Goal: Book appointment/travel/reservation

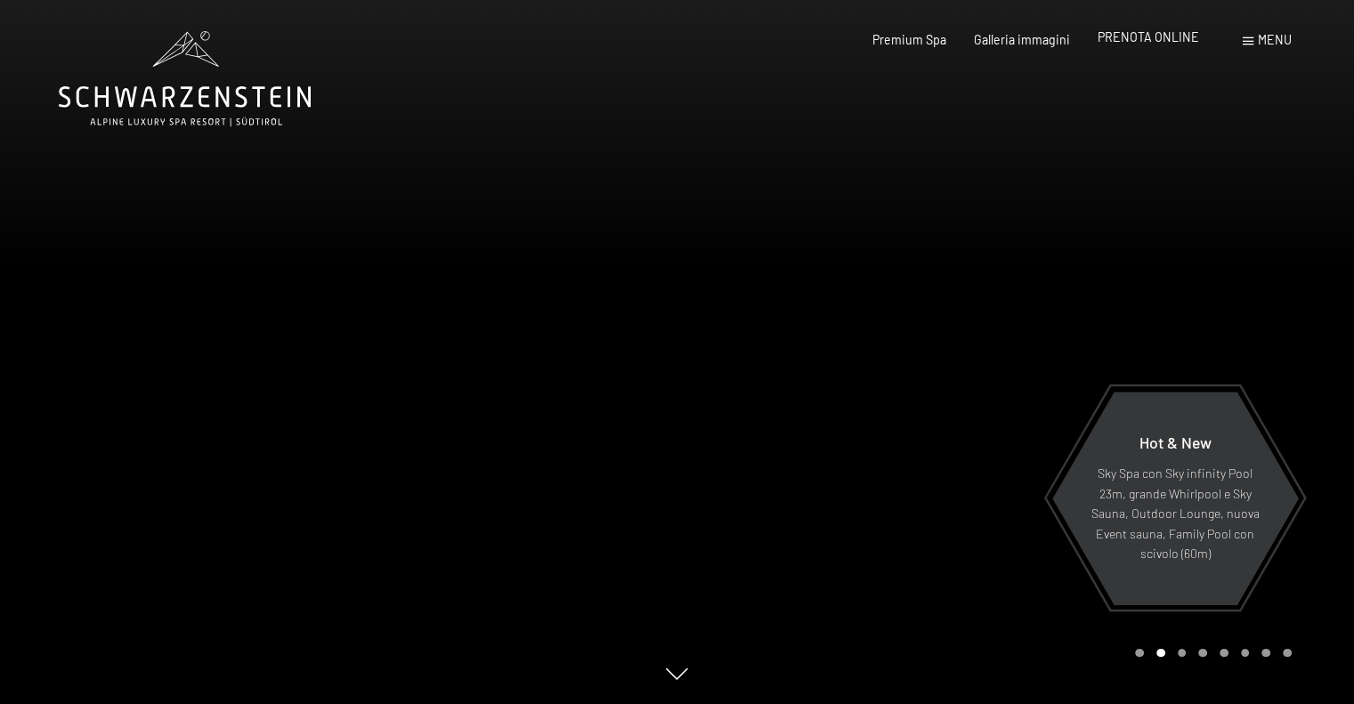
click at [1166, 44] on span "PRENOTA ONLINE" at bounding box center [1148, 36] width 101 height 15
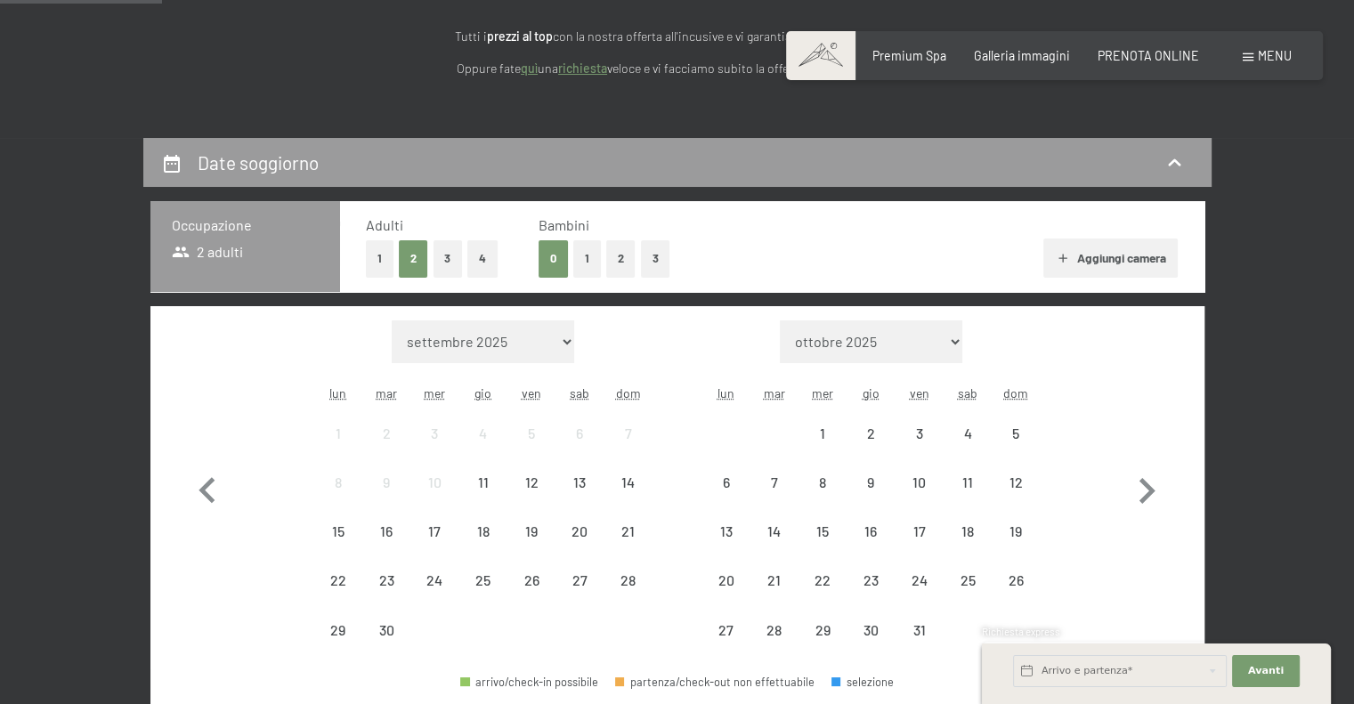
scroll to position [445, 0]
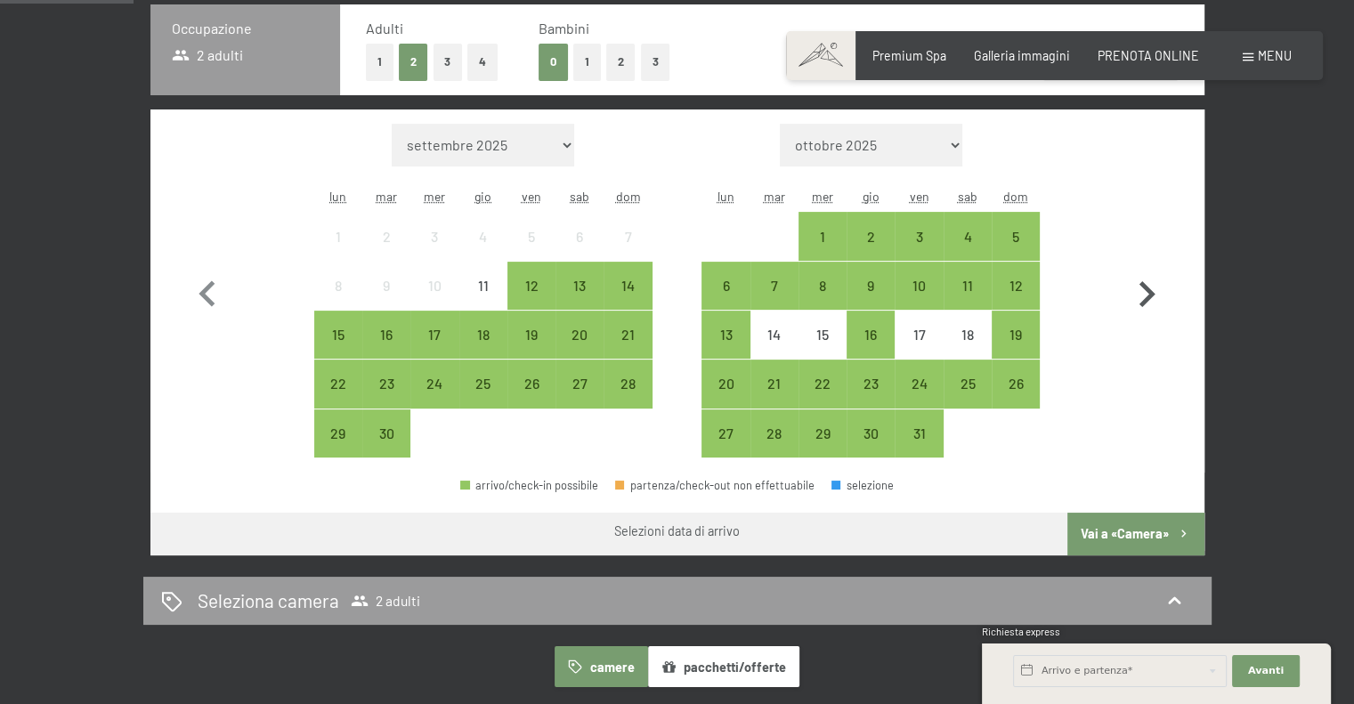
click at [1147, 296] on icon "button" at bounding box center [1147, 294] width 16 height 26
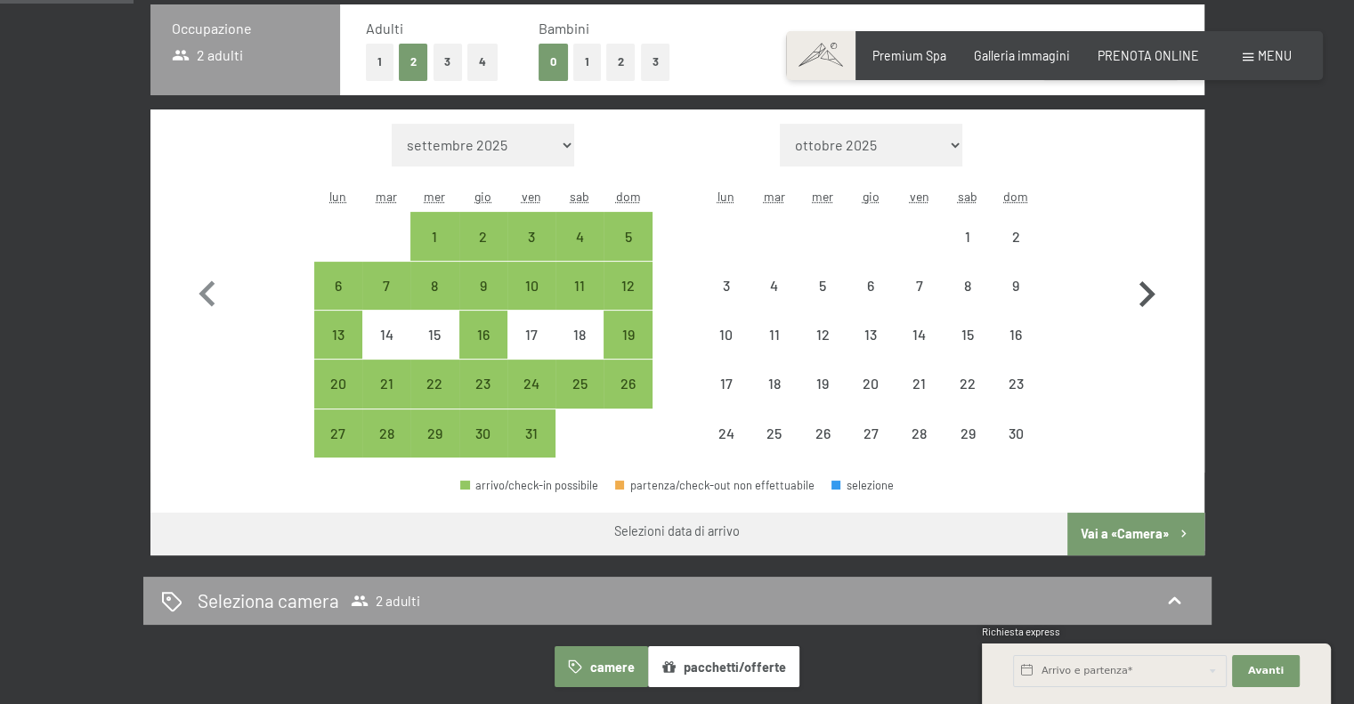
select select "[DATE]"
click at [545, 437] on div "31" at bounding box center [531, 448] width 45 height 45
select select "[DATE]"
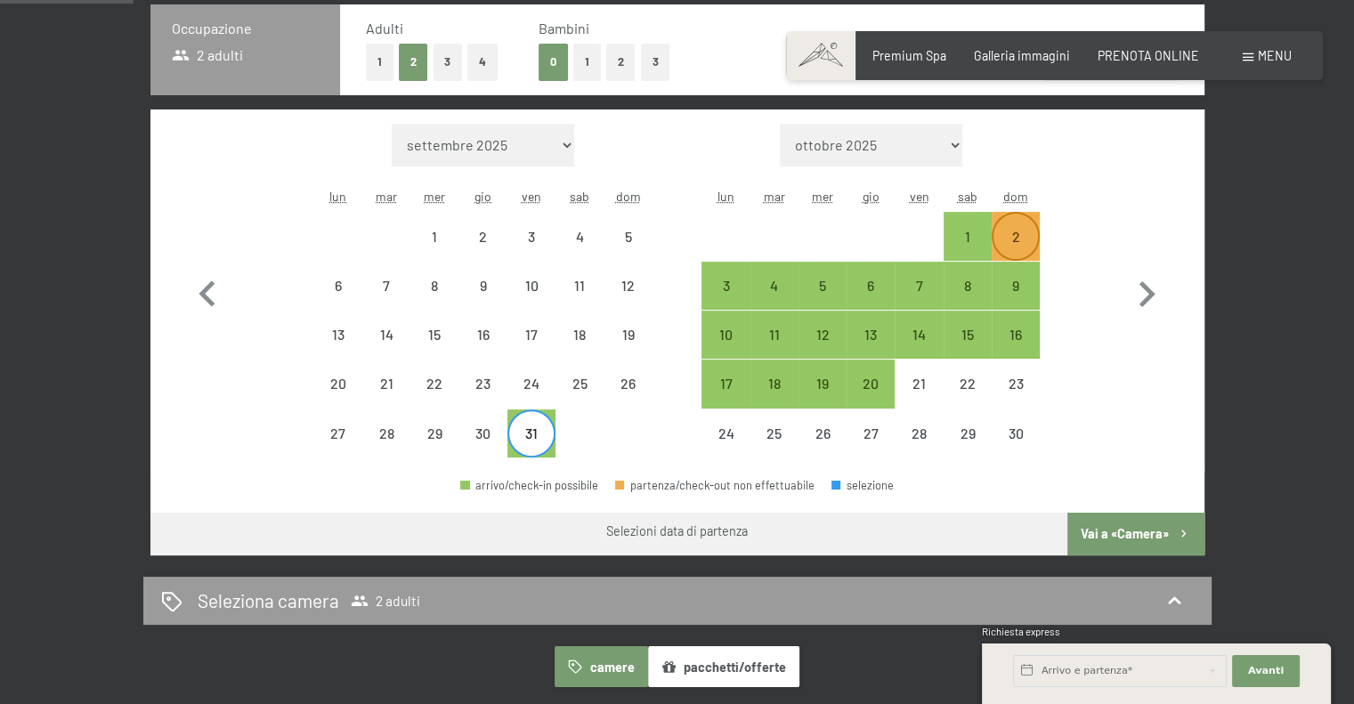
click at [1018, 230] on div "2" at bounding box center [1015, 252] width 45 height 45
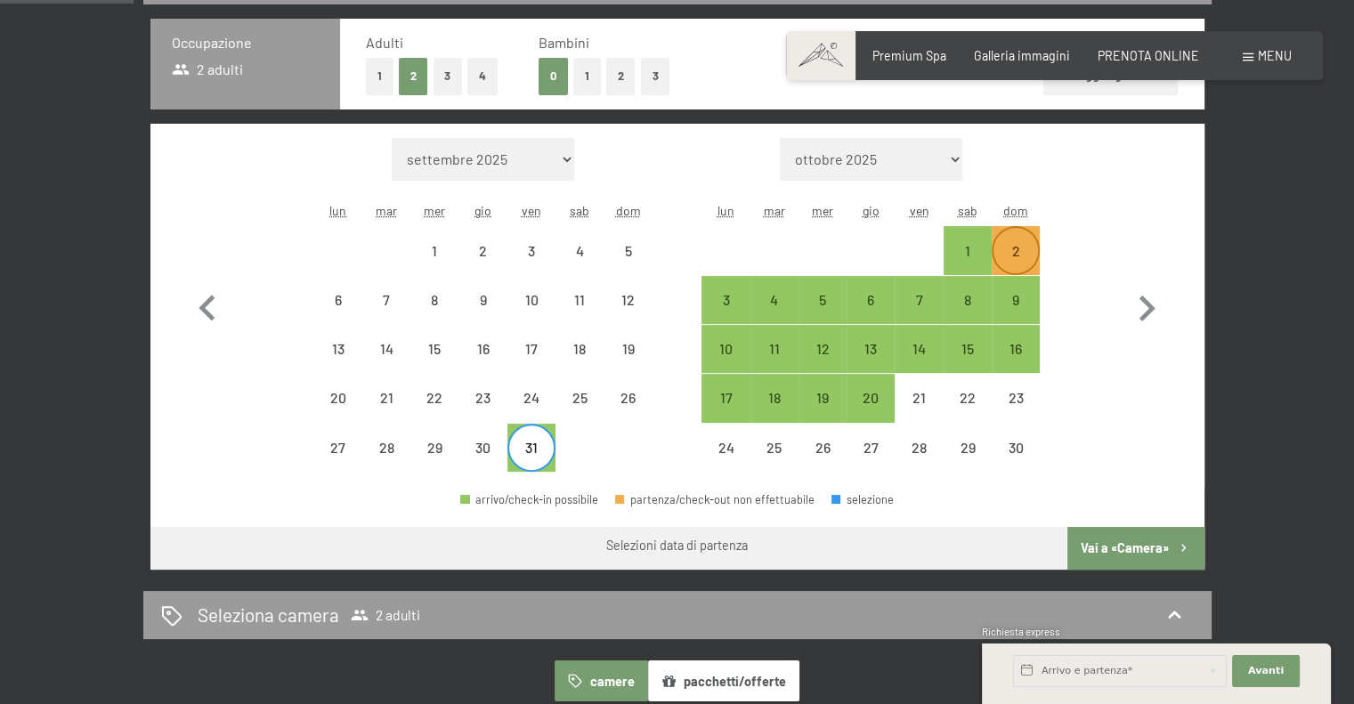
select select "[DATE]"
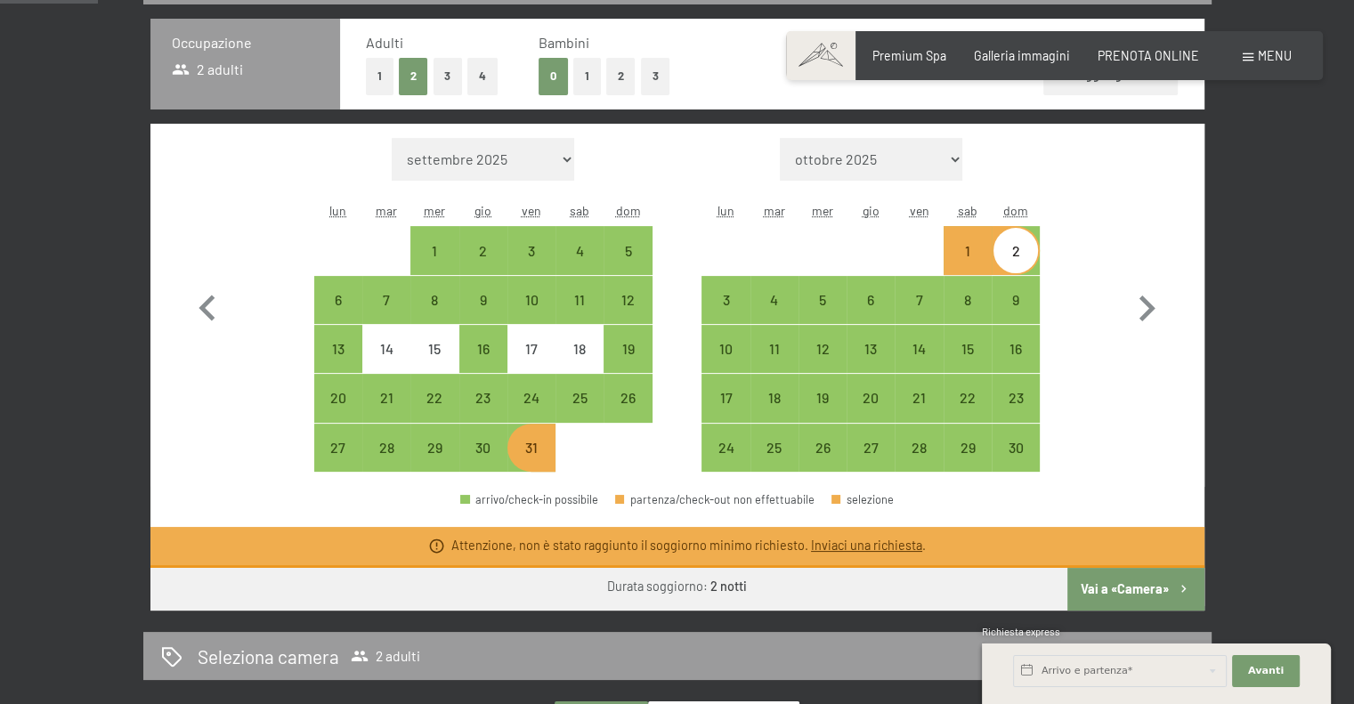
click at [1155, 574] on button "Vai a «Camera»" at bounding box center [1135, 589] width 136 height 43
select select "[DATE]"
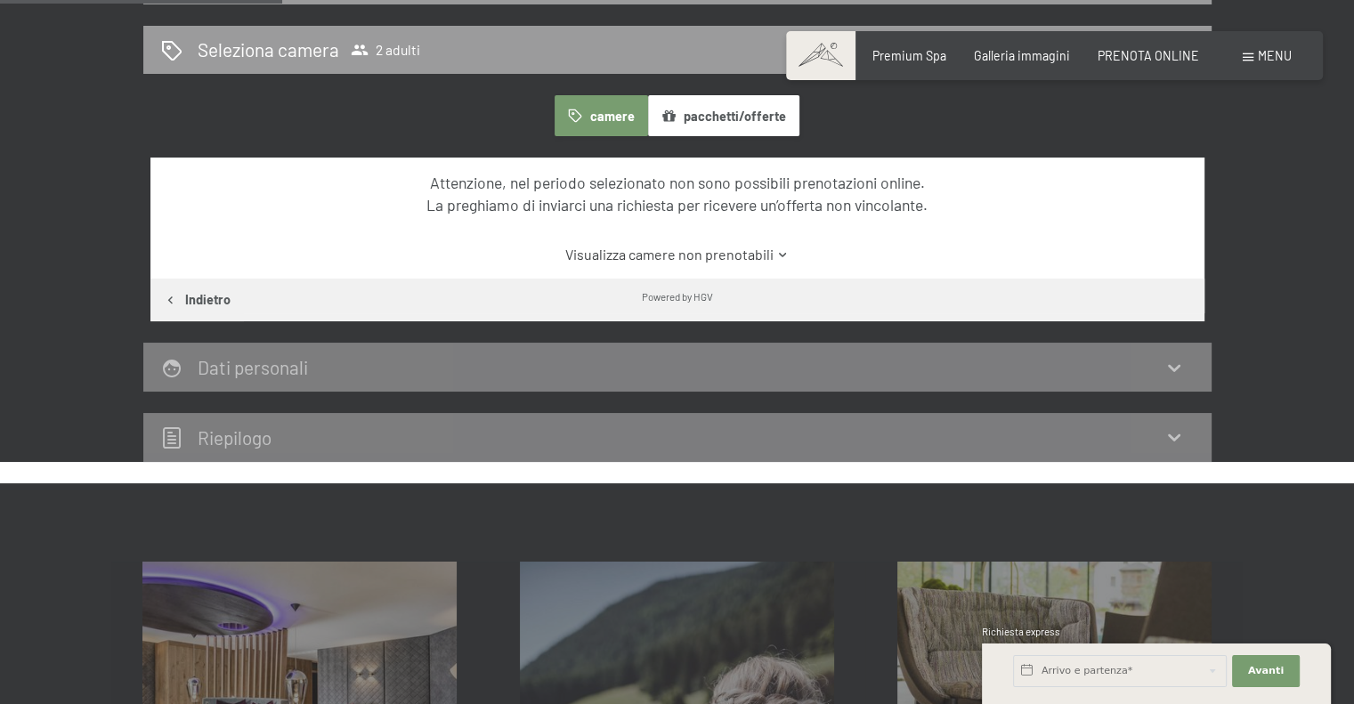
scroll to position [385, 0]
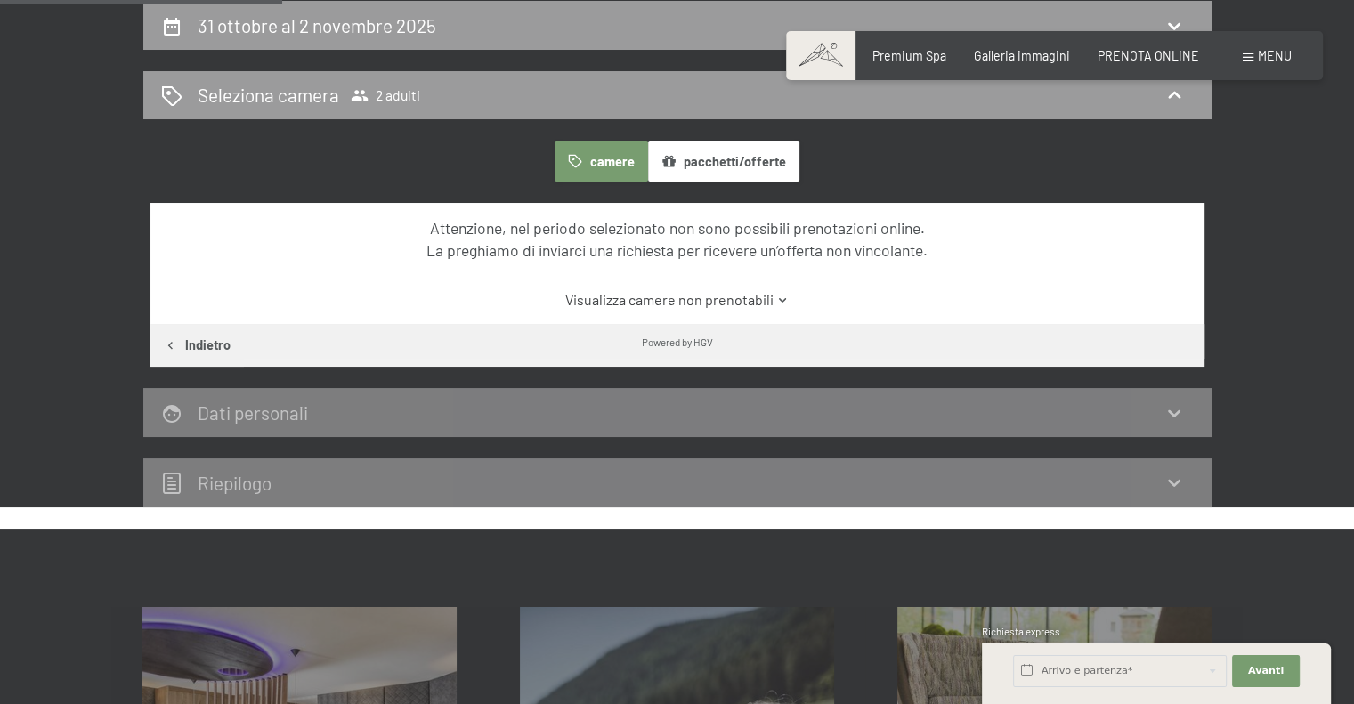
click at [723, 158] on button "pacchetti/offerte" at bounding box center [723, 161] width 151 height 41
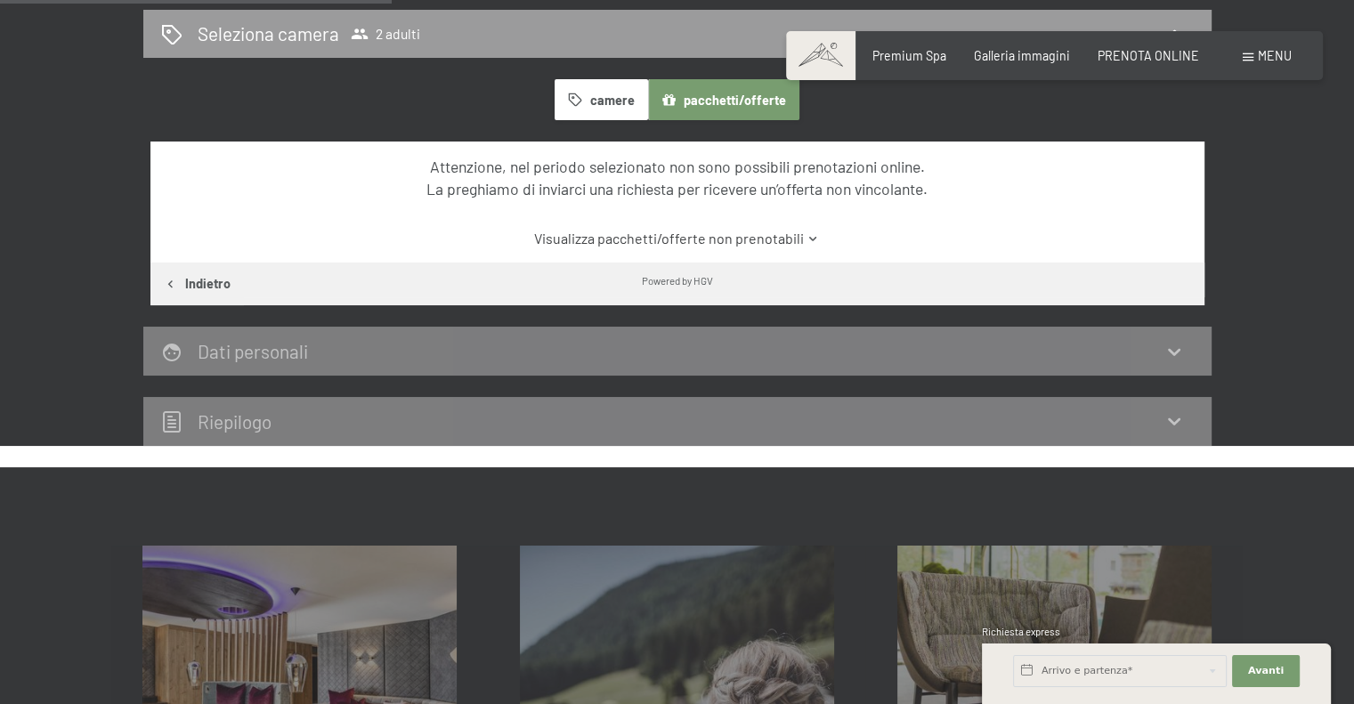
scroll to position [474, 0]
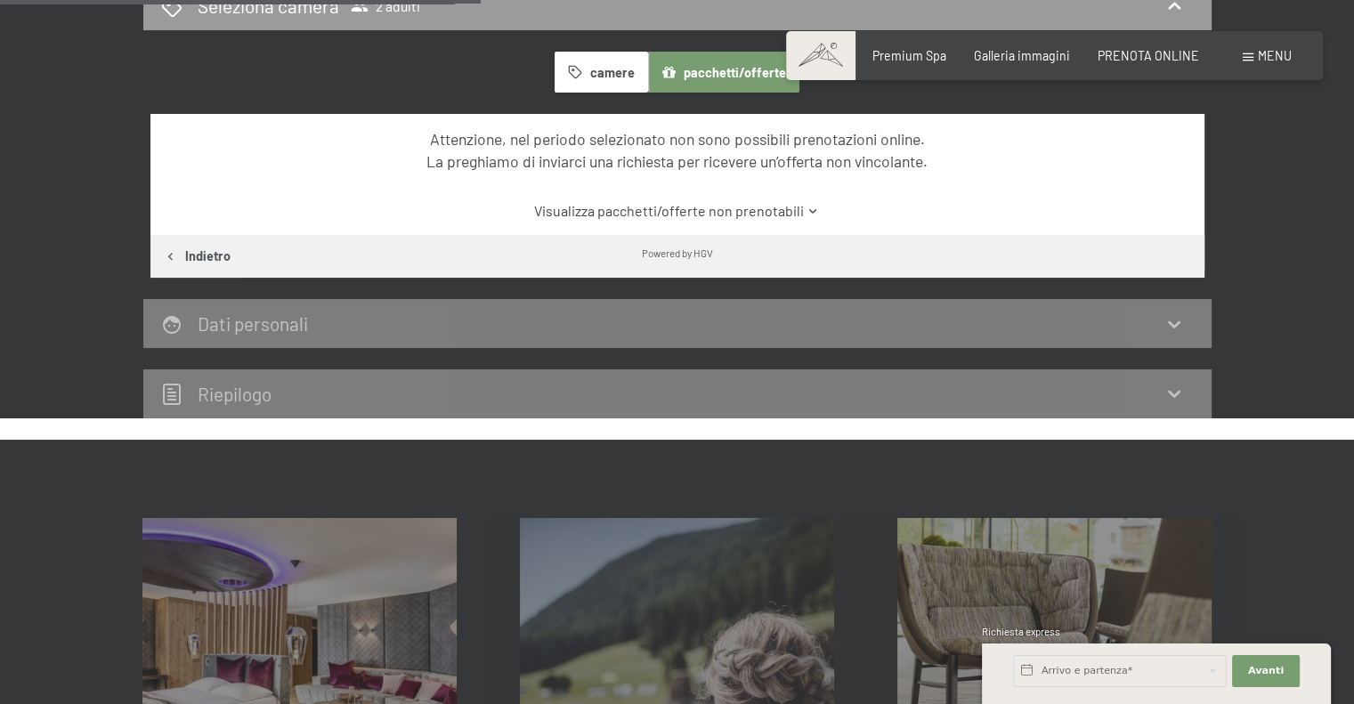
click at [706, 208] on link "Visualizza pacchetti/offerte non prenotabili" at bounding box center [677, 211] width 991 height 20
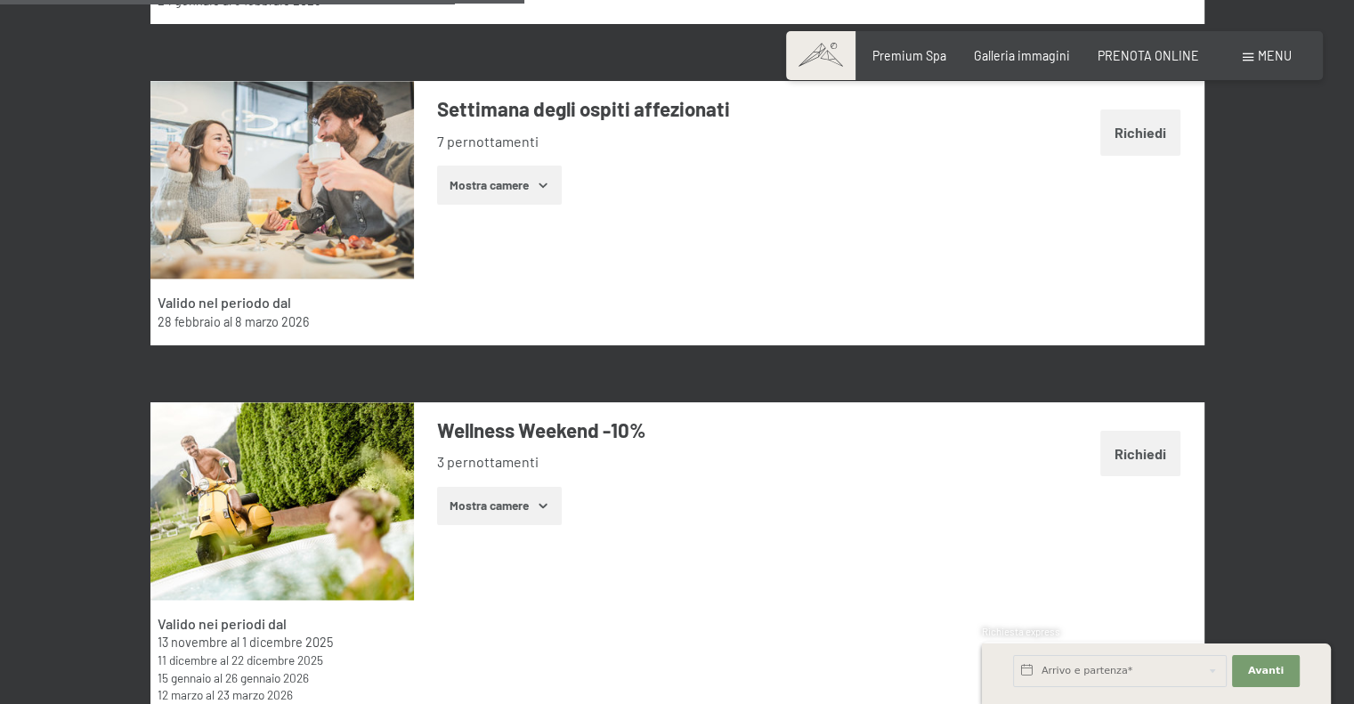
scroll to position [2611, 0]
